Goal: Information Seeking & Learning: Learn about a topic

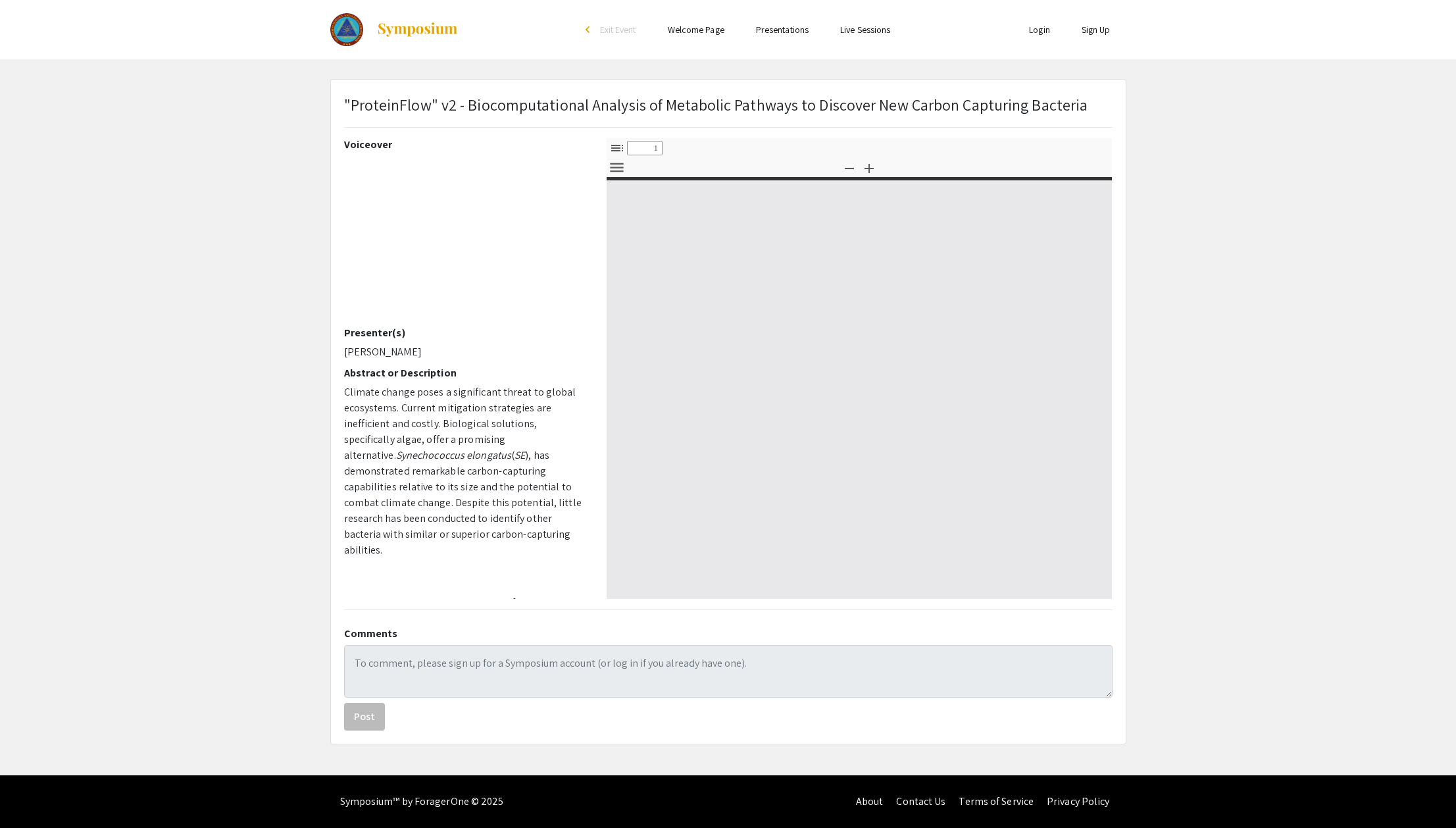
select select "custom"
type input "0"
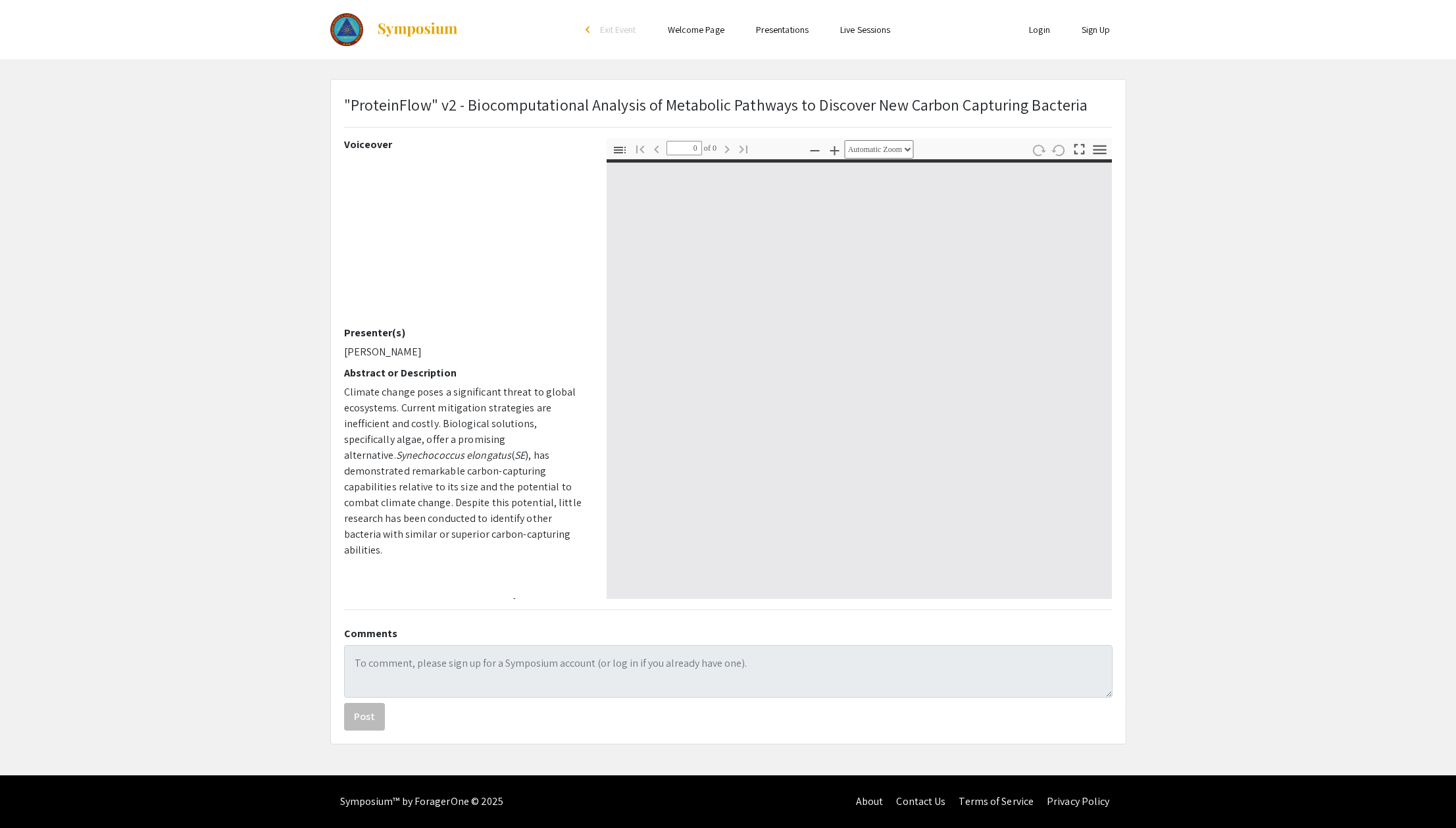
select select "custom"
type input "1"
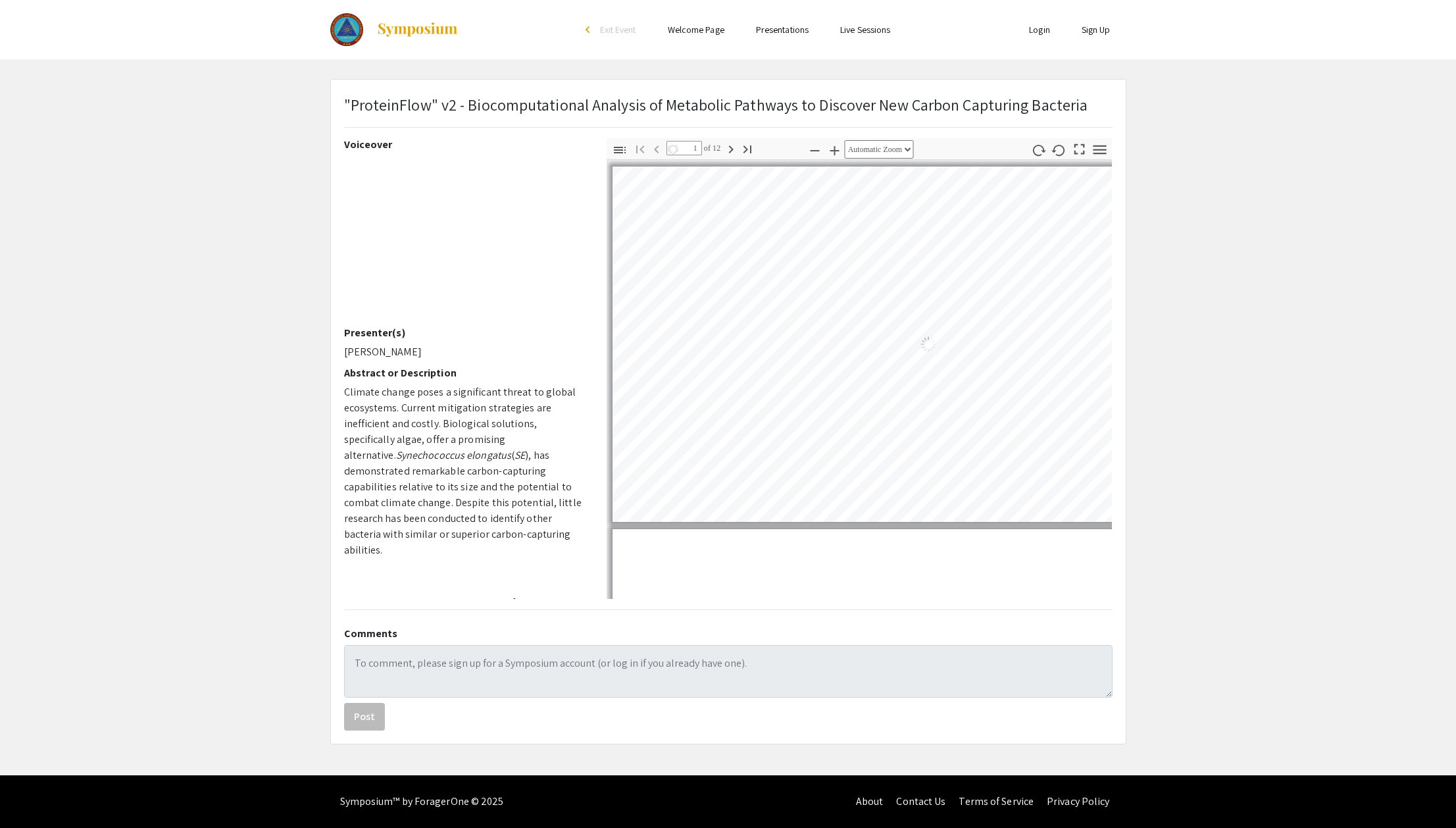
select select "auto"
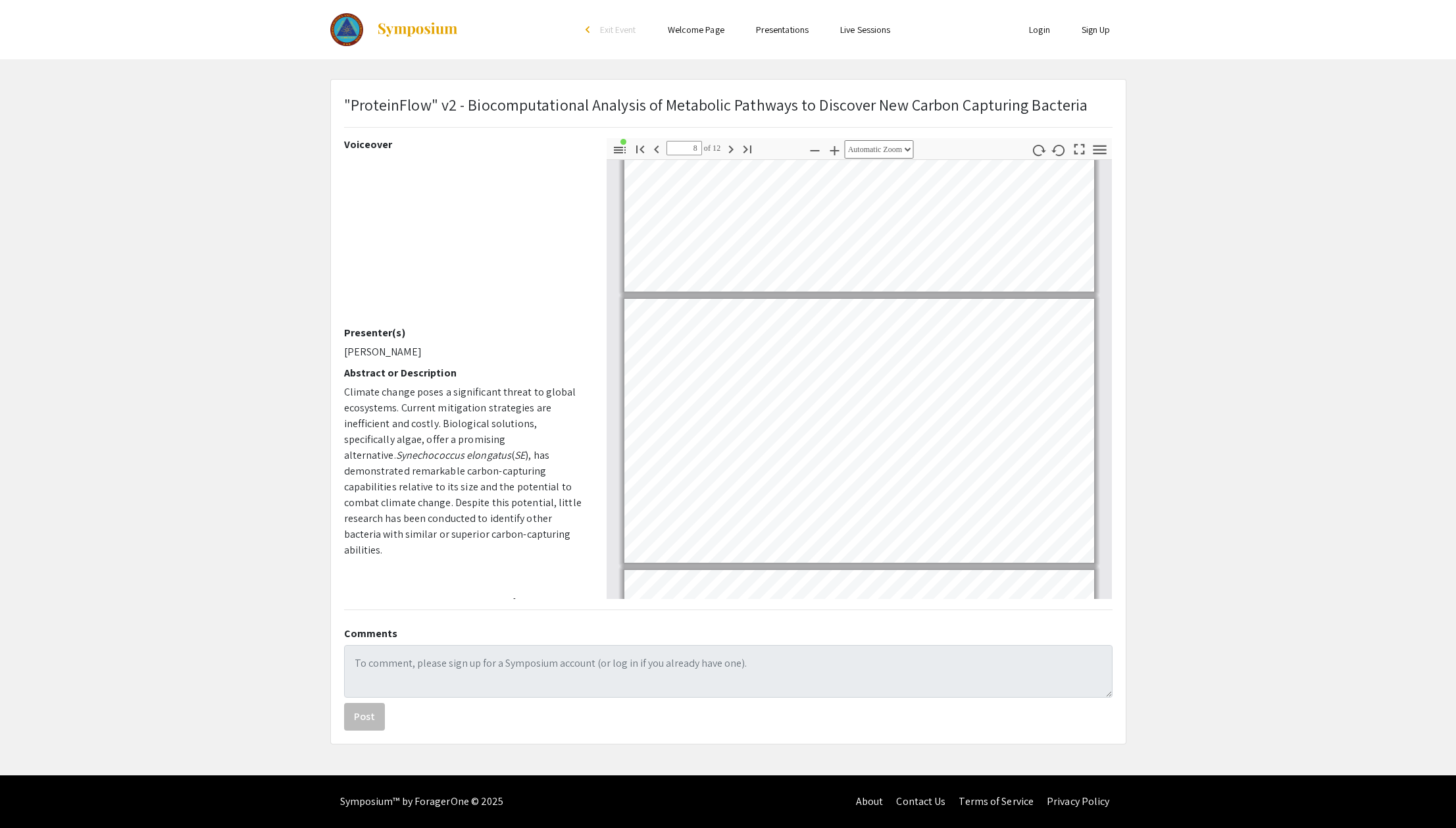
scroll to position [1826, 0]
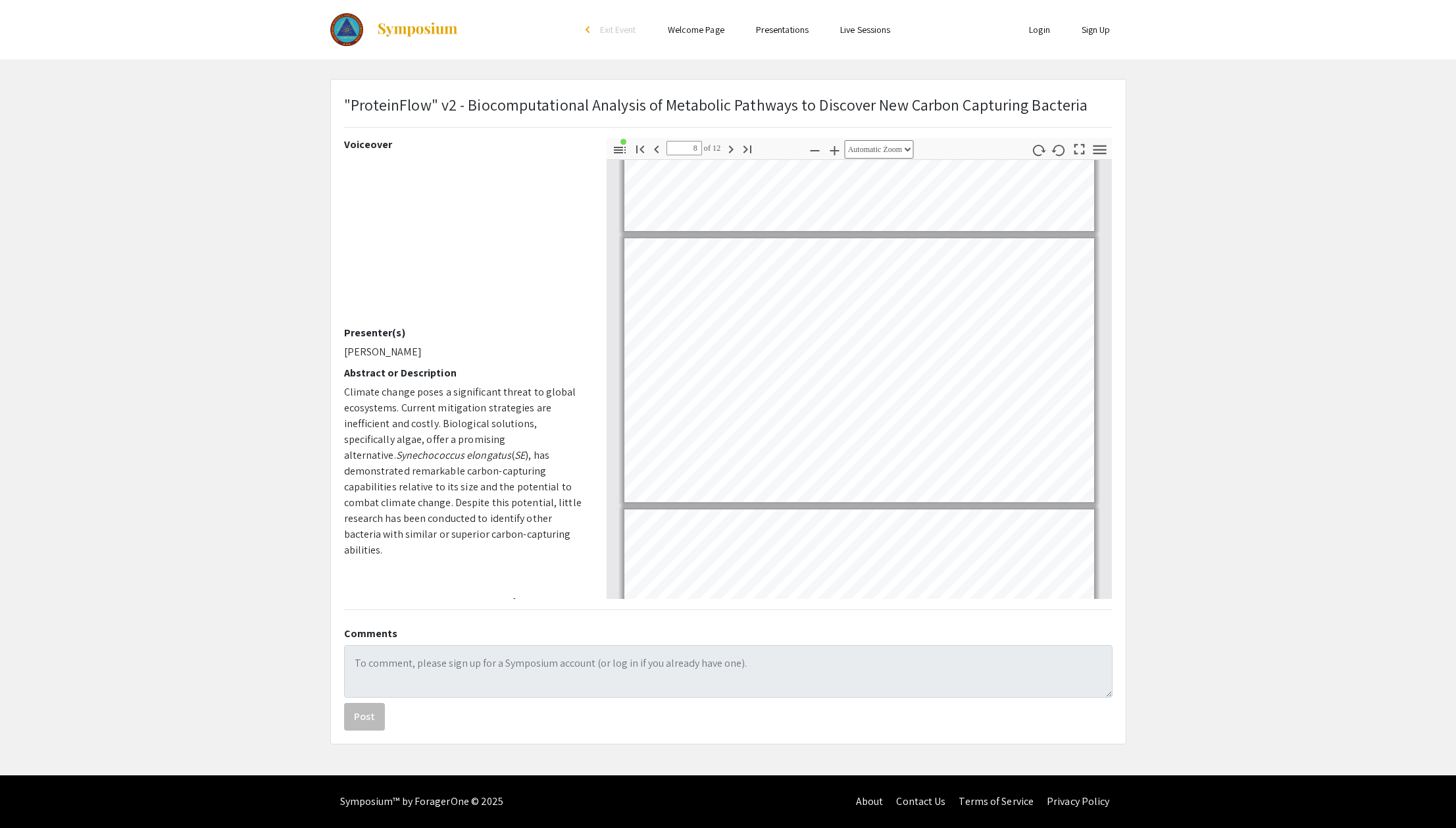
type input "7"
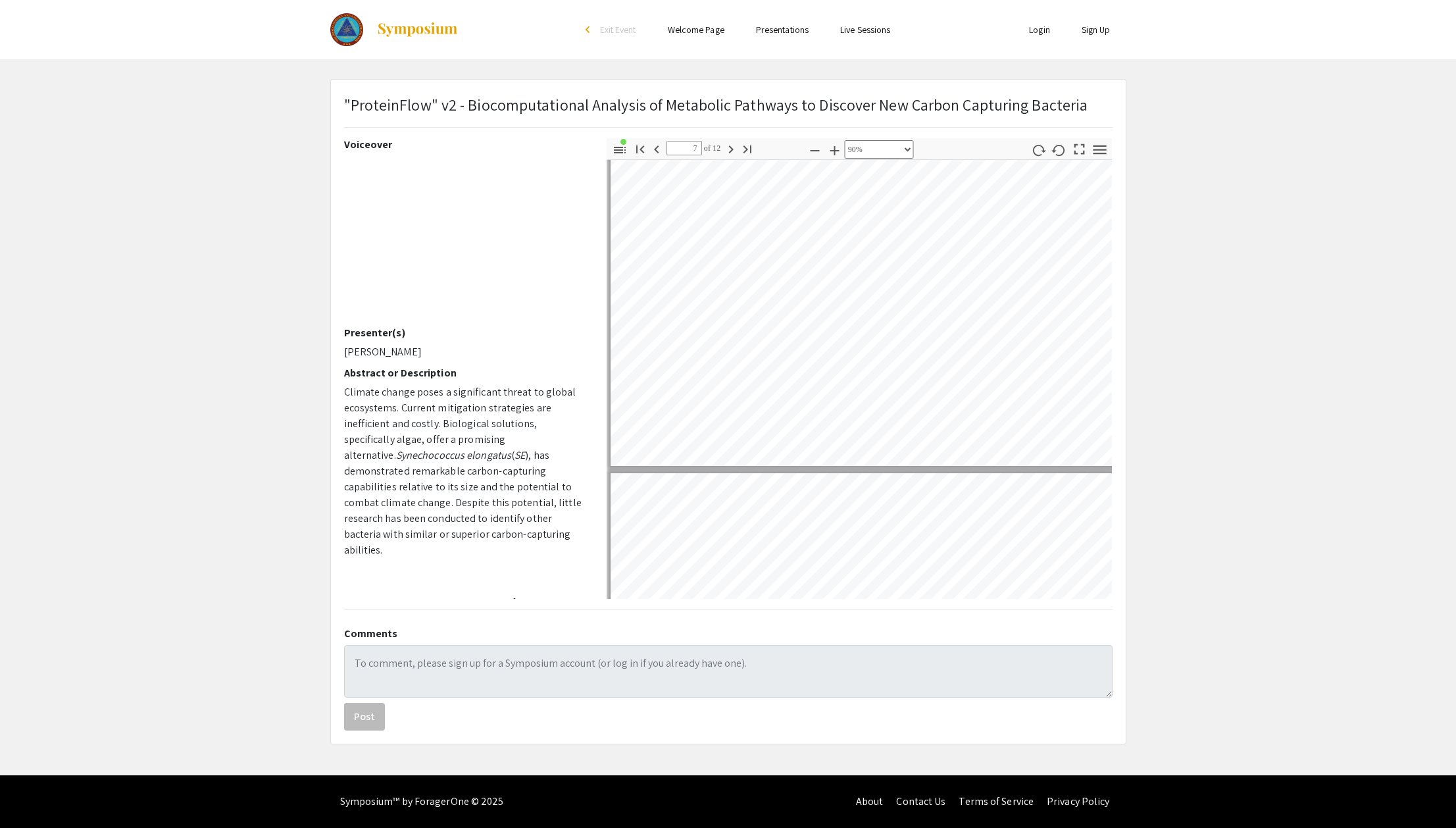
scroll to position [2493, 0]
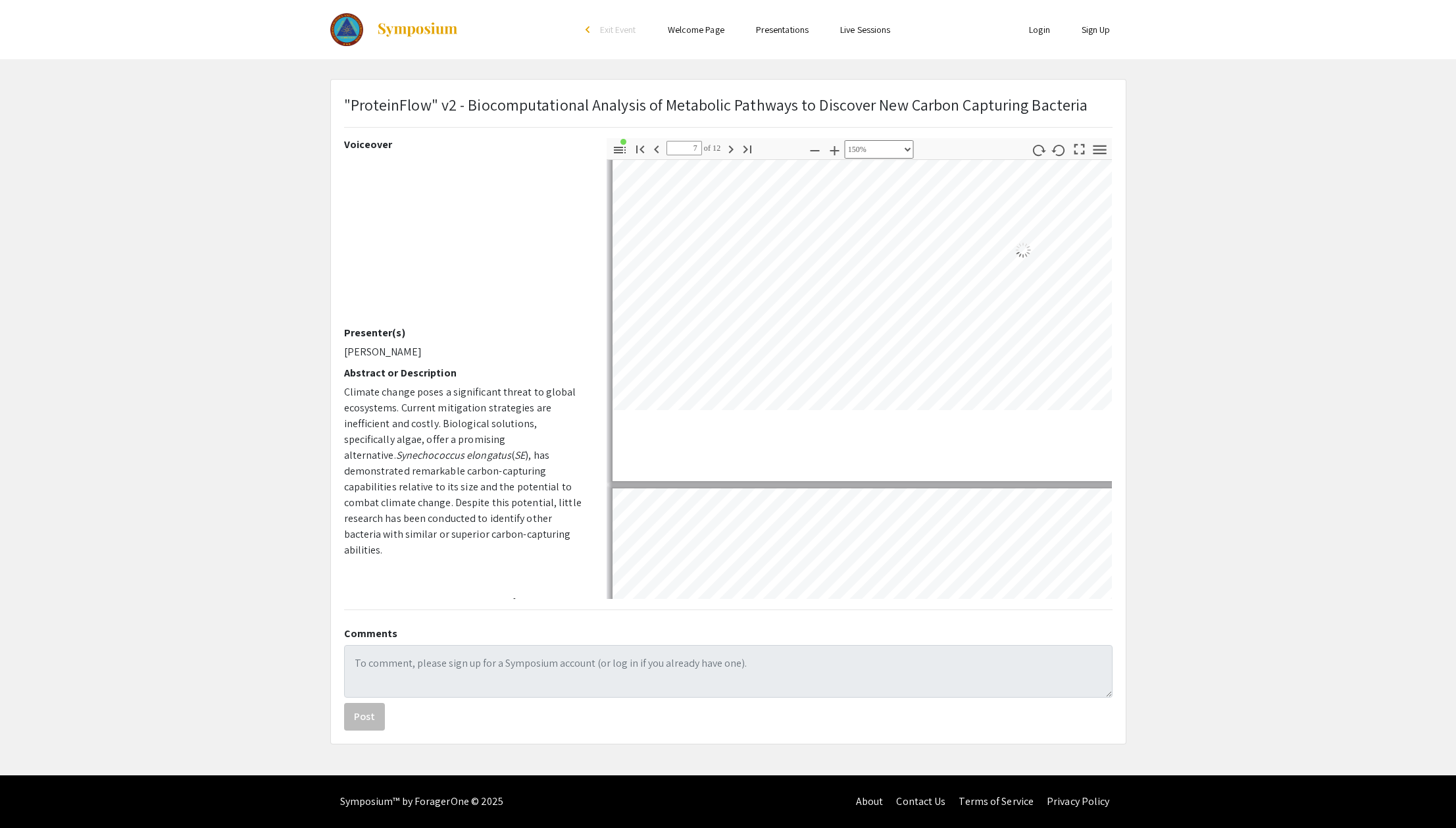
select select "custom"
type input "8"
select select "custom"
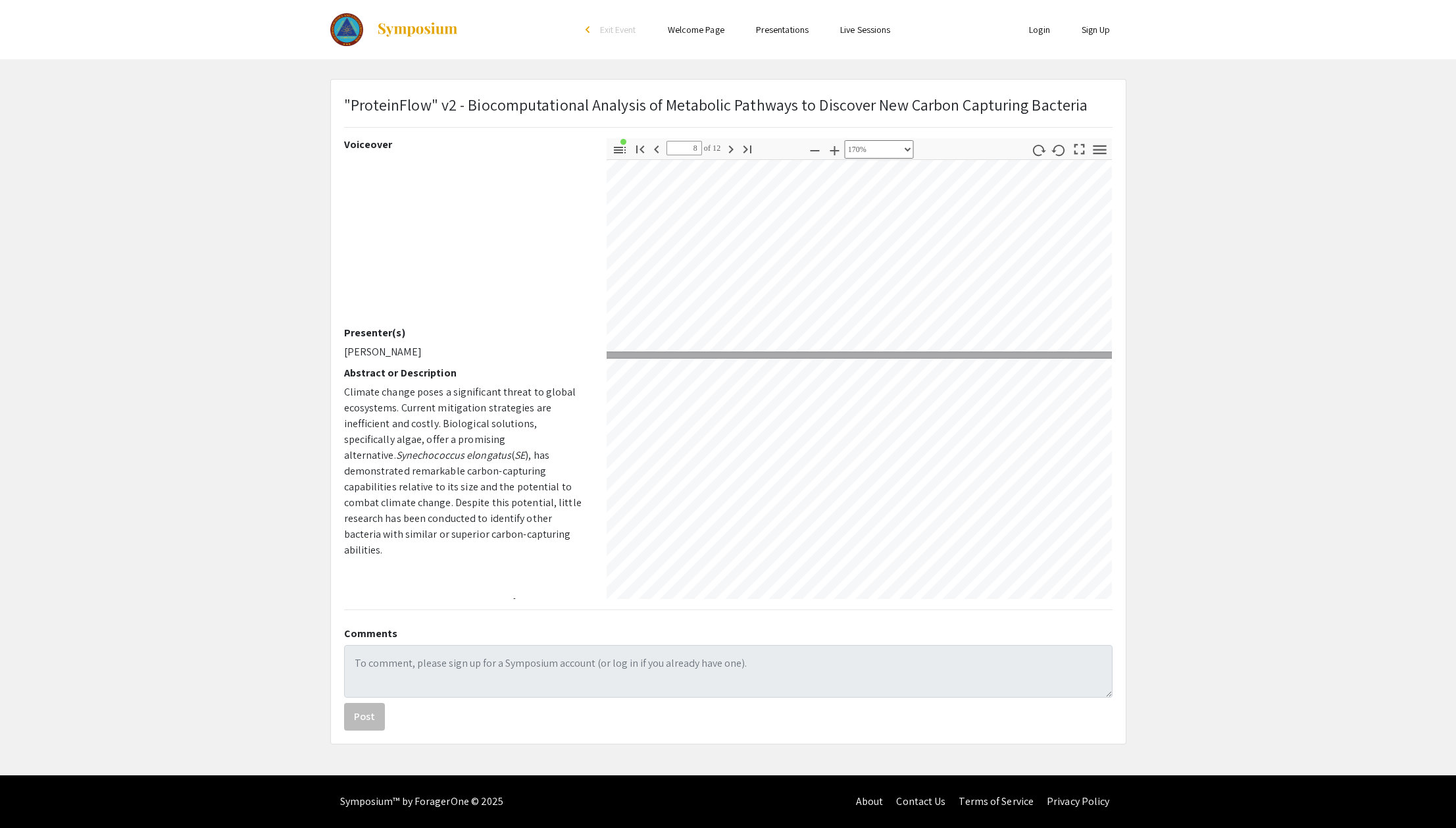
type input "7"
select select "custom"
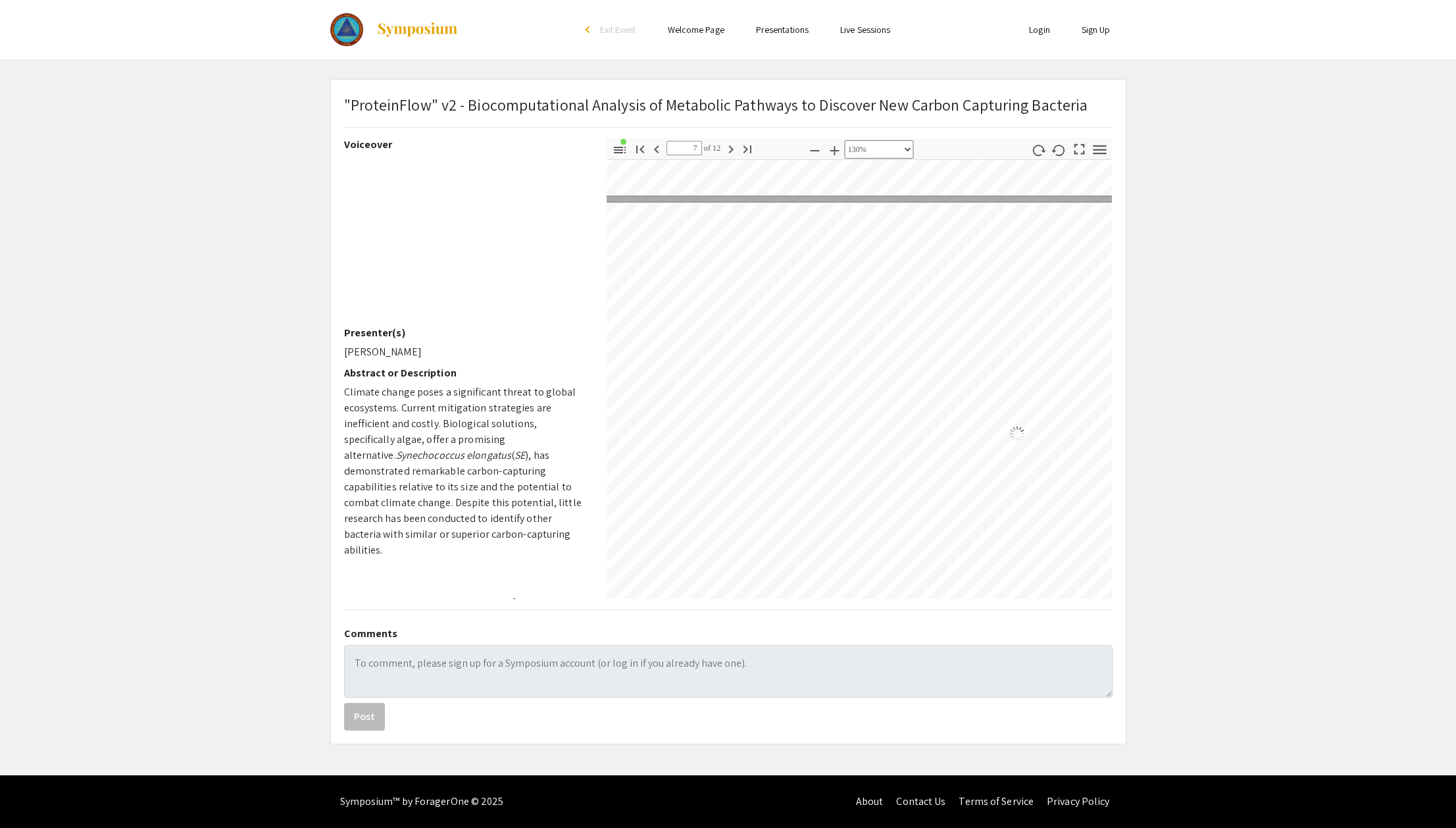
scroll to position [2775, 0]
type input "6"
select select "custom"
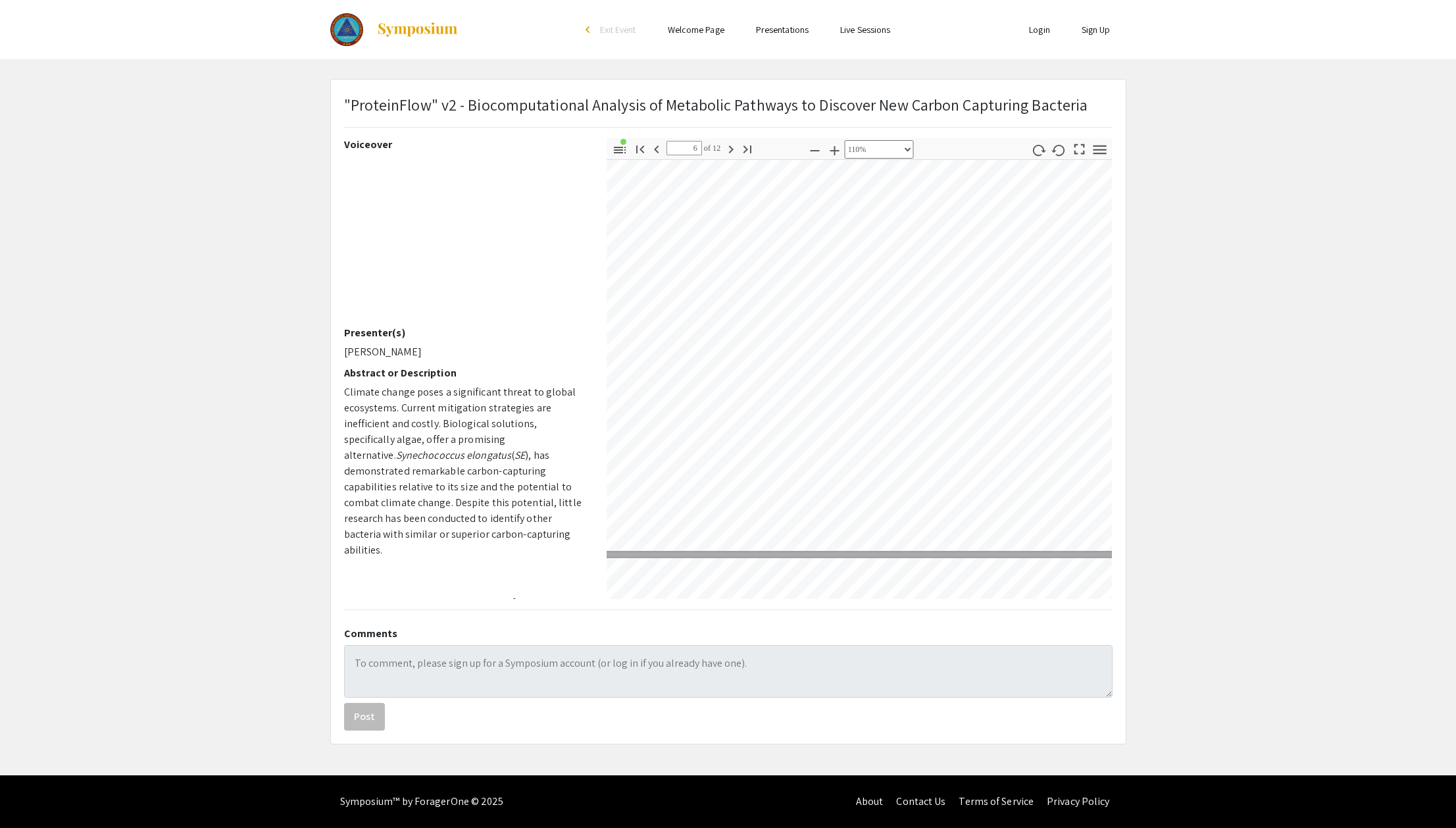
scroll to position [0, 0]
